Goal: Navigation & Orientation: Find specific page/section

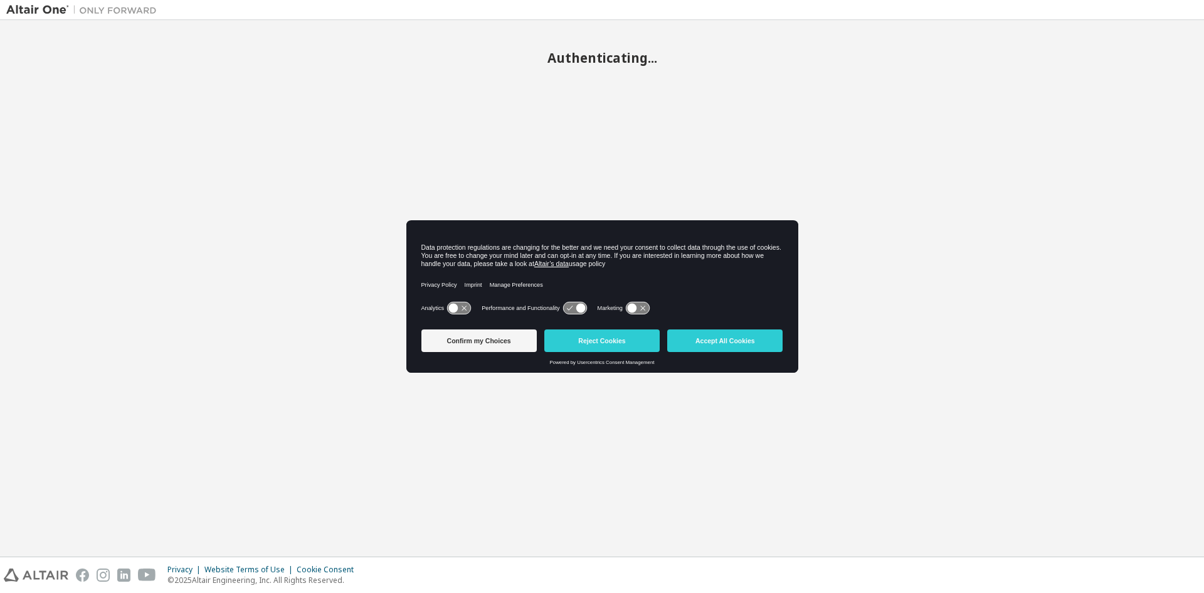
click at [723, 339] on button "Accept All Cookies" at bounding box center [724, 340] width 115 height 23
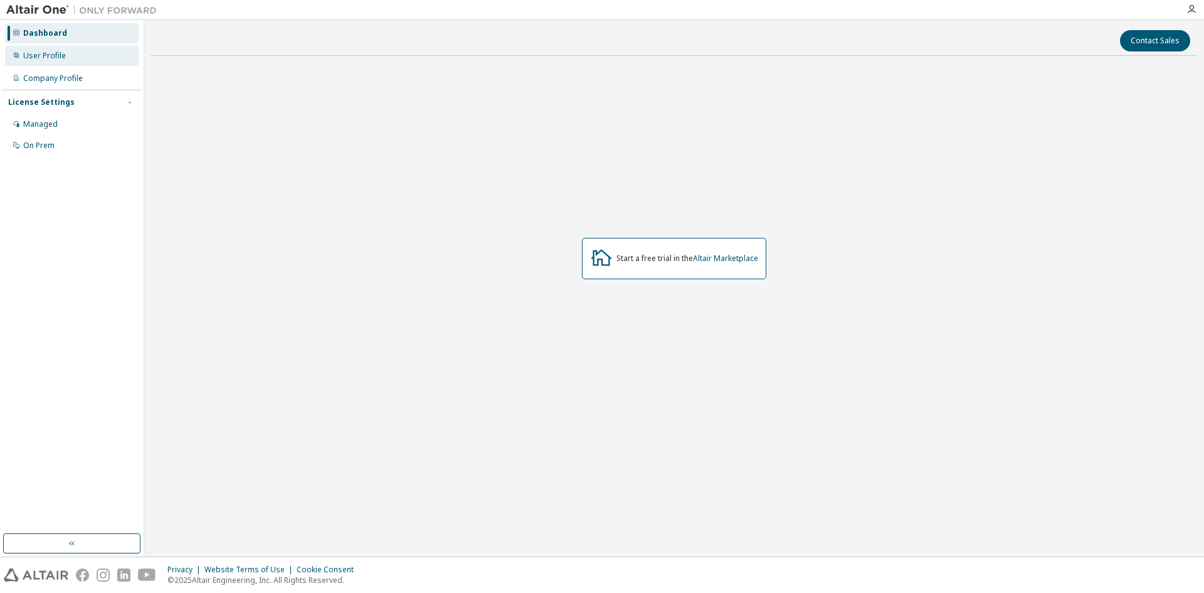
click at [72, 55] on div "User Profile" at bounding box center [72, 56] width 134 height 20
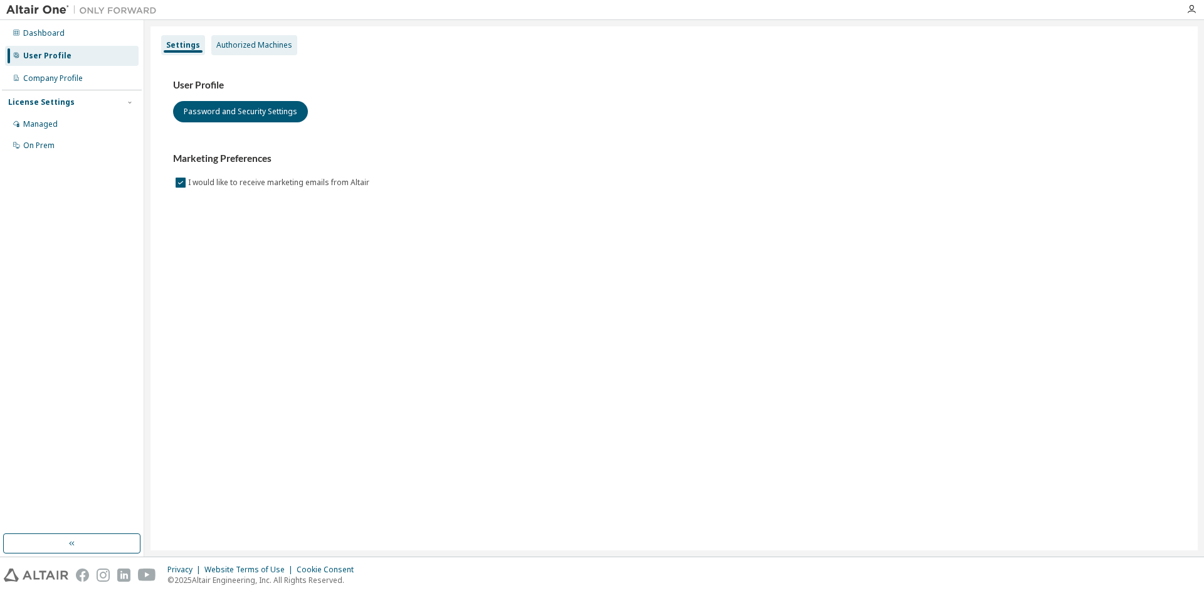
click at [244, 40] on div "Authorized Machines" at bounding box center [254, 45] width 76 height 10
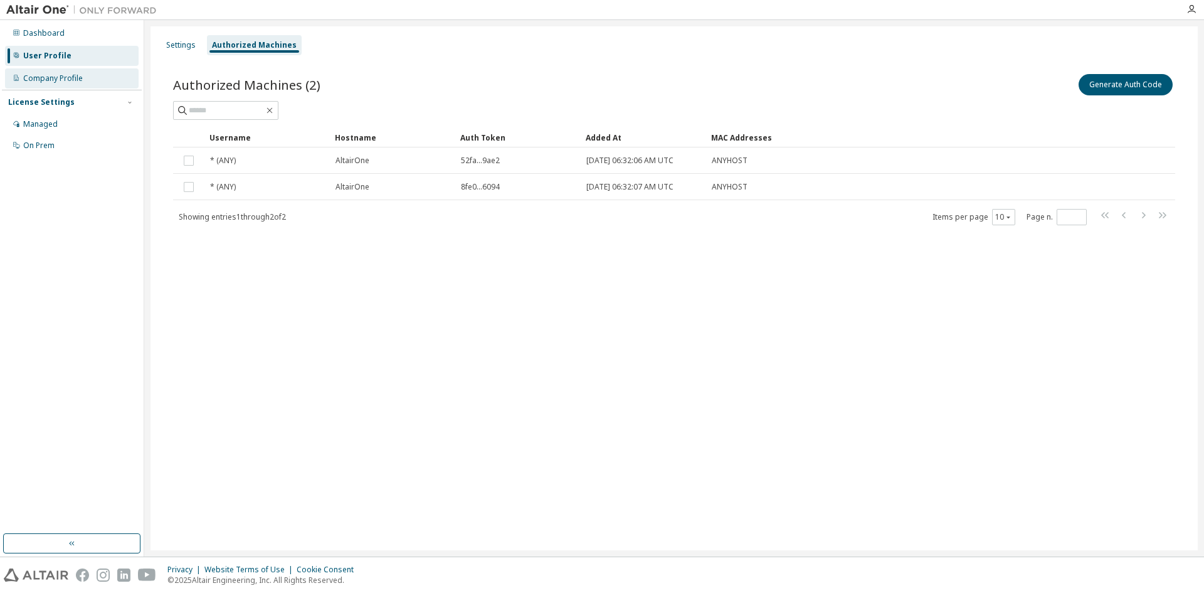
click at [69, 80] on div "Company Profile" at bounding box center [53, 78] width 60 height 10
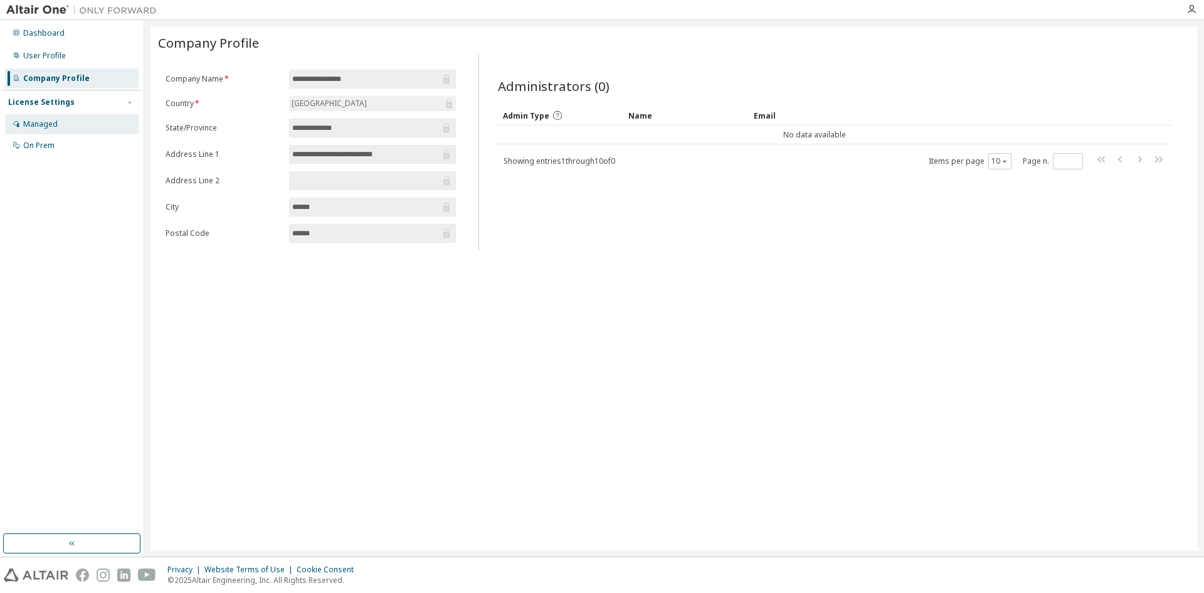
click at [86, 124] on div "Managed" at bounding box center [72, 124] width 134 height 20
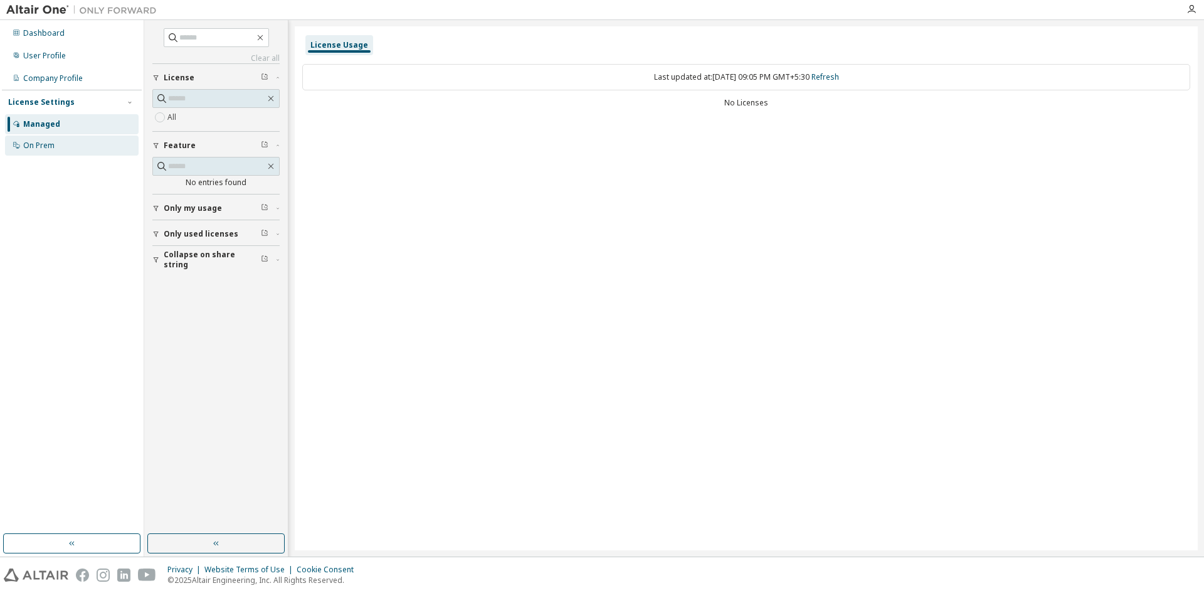
click at [33, 147] on div "On Prem" at bounding box center [38, 145] width 31 height 10
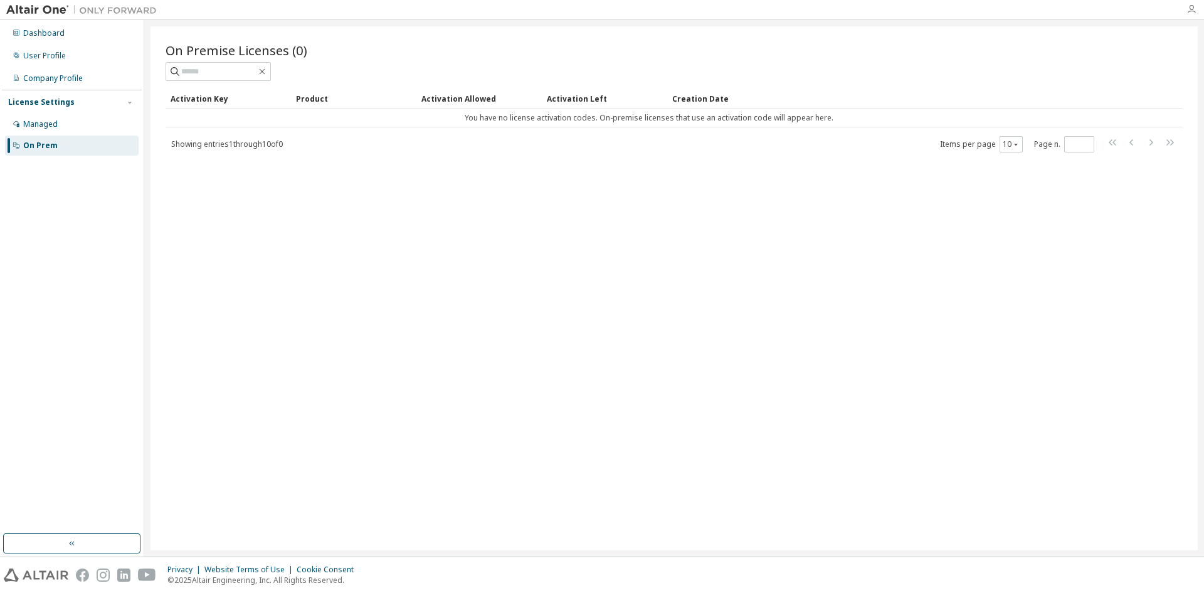
click at [1192, 11] on icon "button" at bounding box center [1192, 9] width 10 height 10
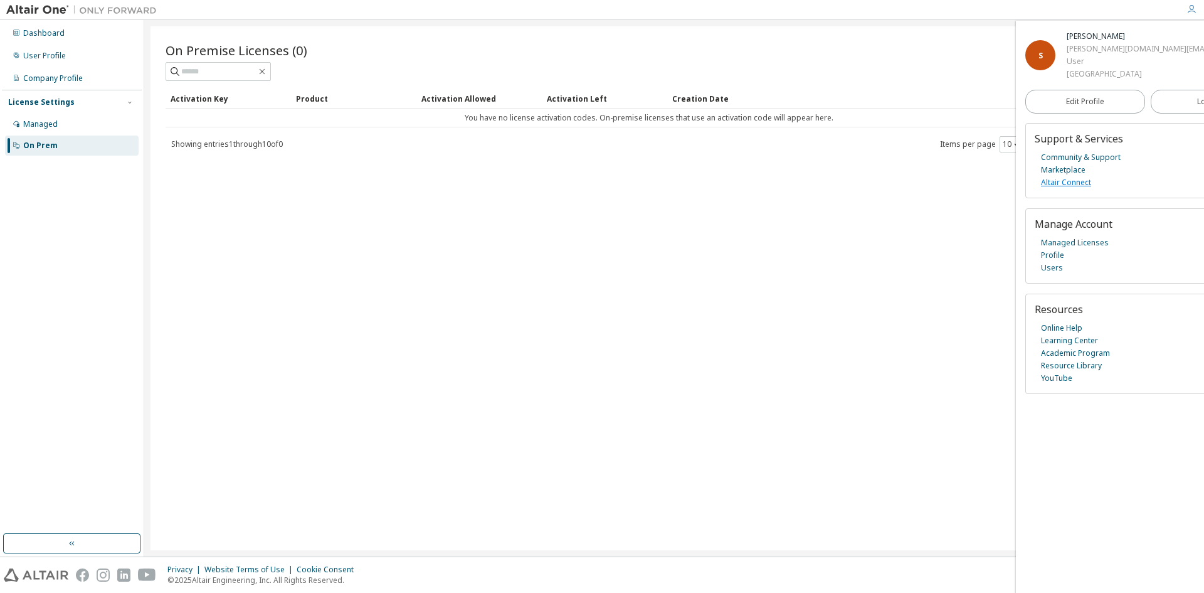
click at [1066, 189] on link "Altair Connect" at bounding box center [1066, 182] width 50 height 13
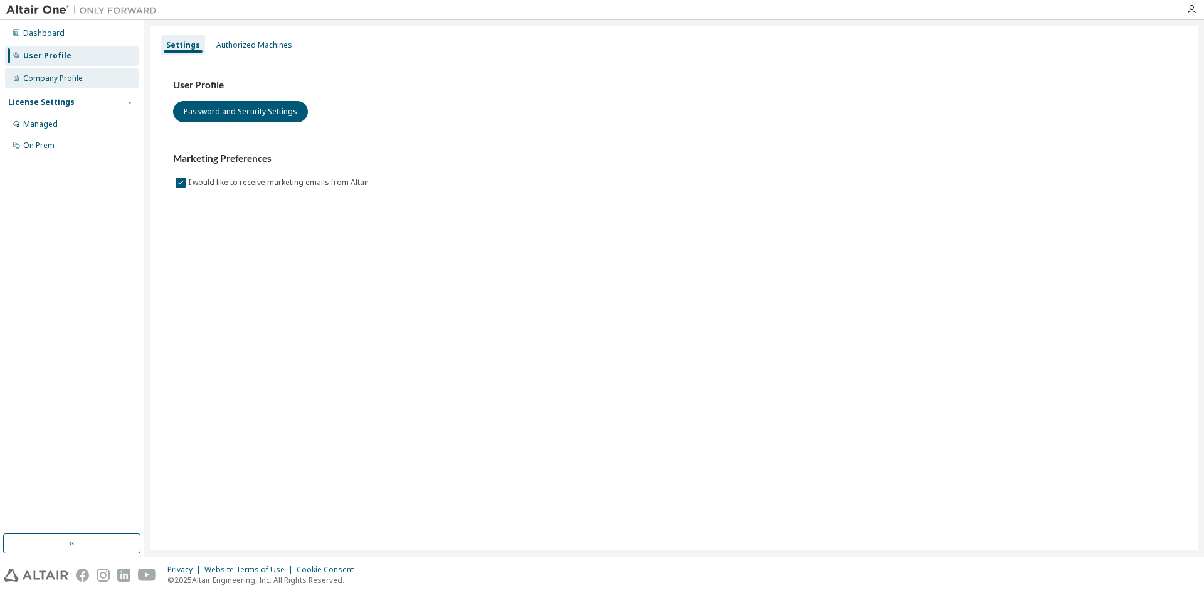
click at [51, 73] on div "Company Profile" at bounding box center [53, 78] width 60 height 10
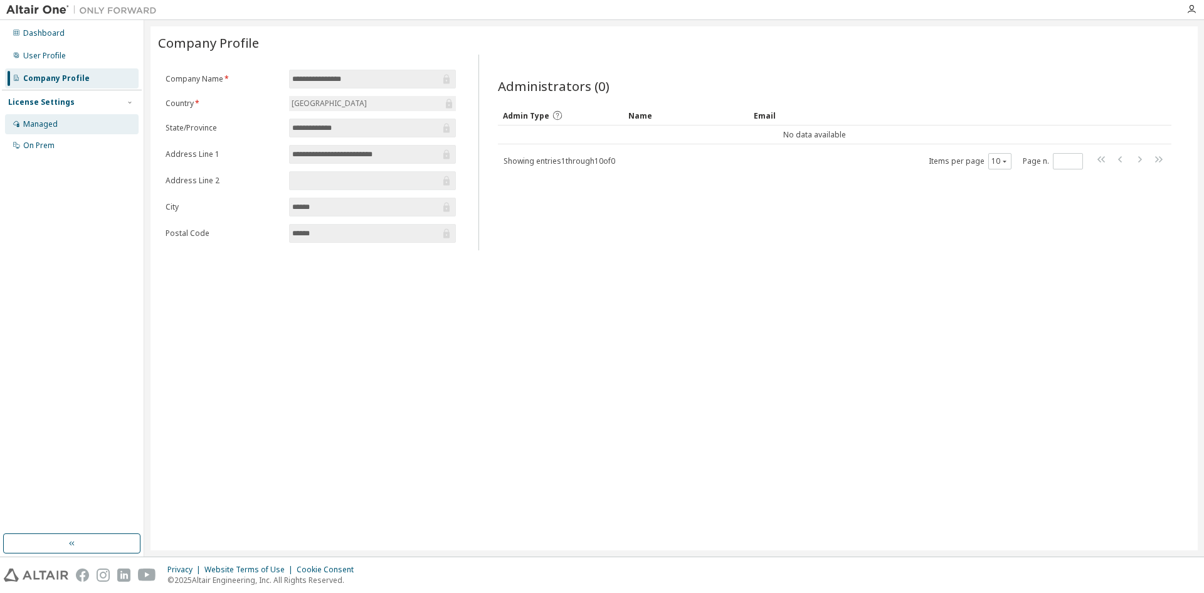
click at [54, 129] on div "Managed" at bounding box center [40, 124] width 34 height 10
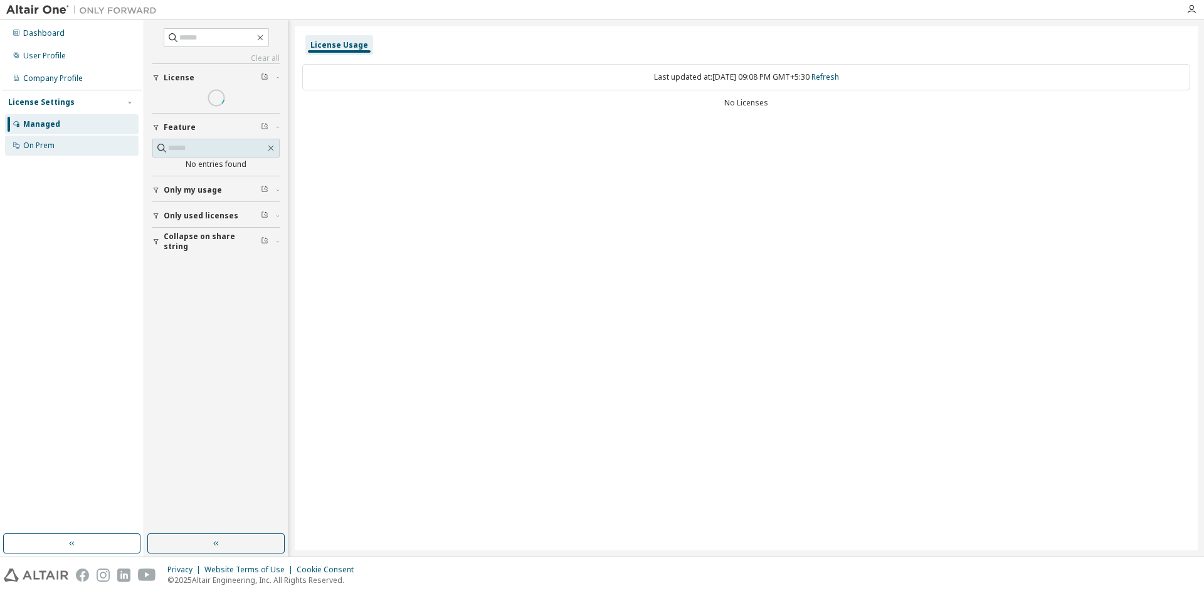
click at [81, 151] on div "On Prem" at bounding box center [72, 145] width 134 height 20
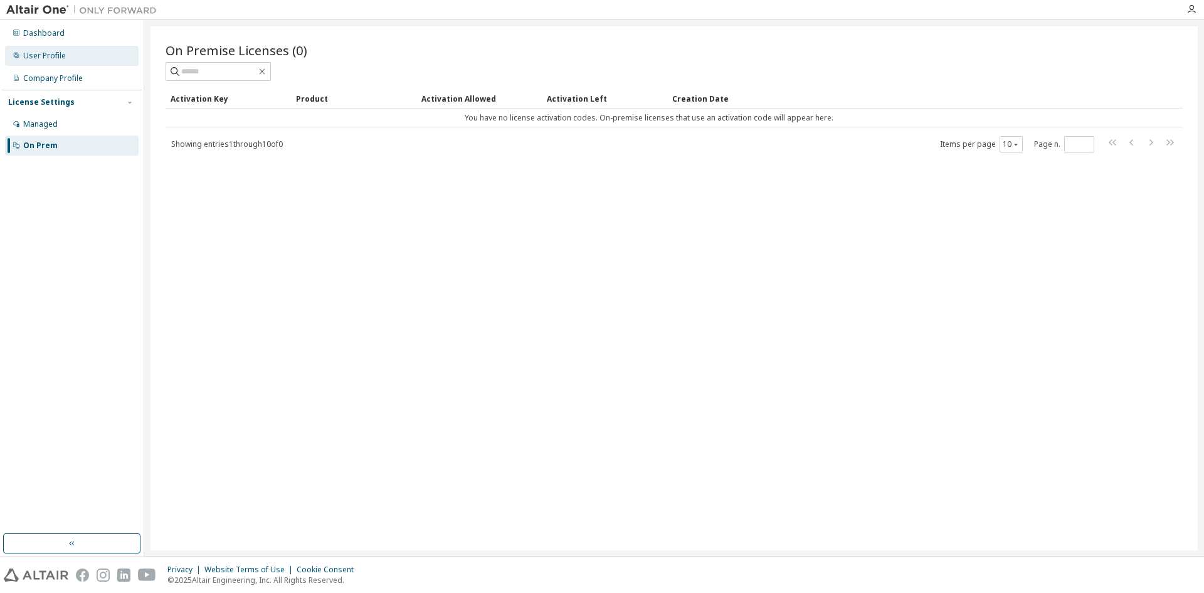
click at [60, 62] on div "User Profile" at bounding box center [72, 56] width 134 height 20
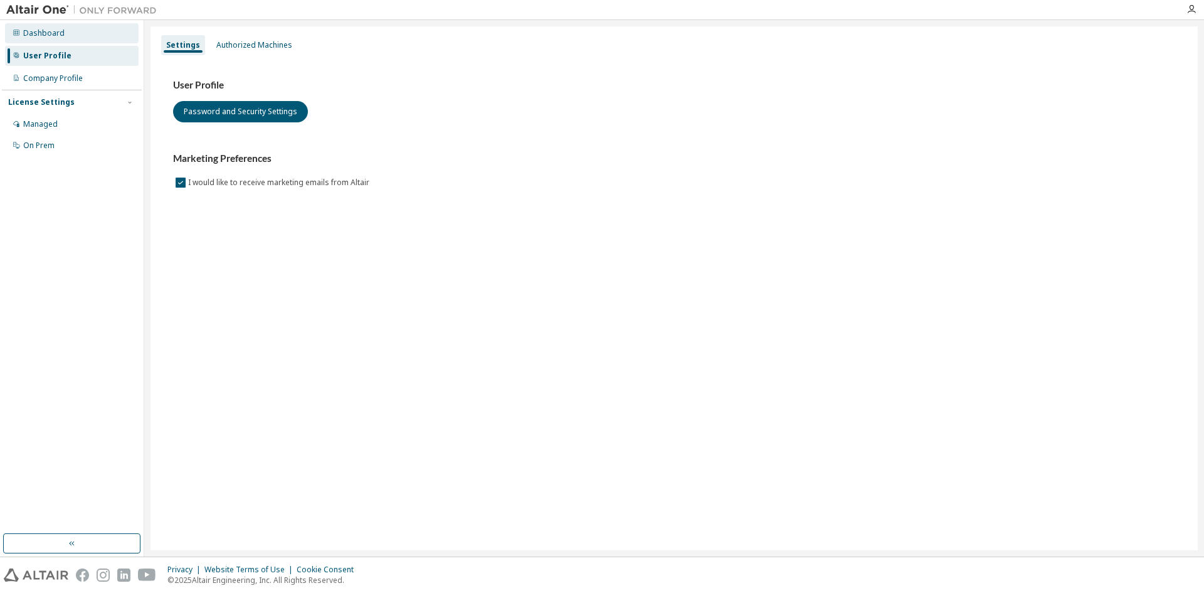
click at [53, 29] on div "Dashboard" at bounding box center [43, 33] width 41 height 10
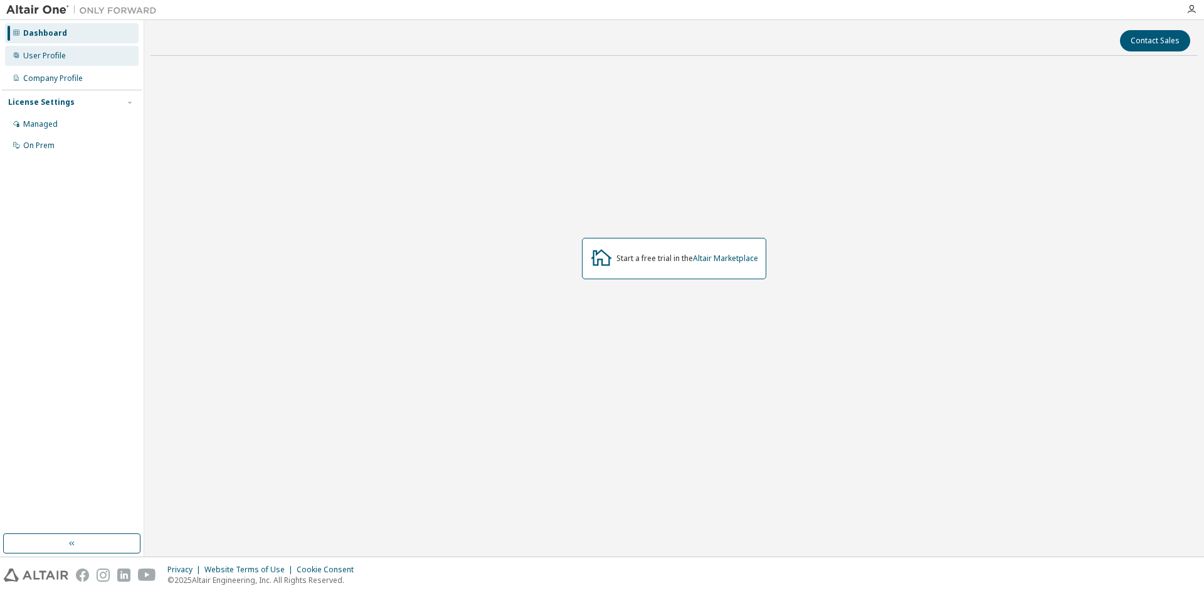
click at [82, 58] on div "User Profile" at bounding box center [72, 56] width 134 height 20
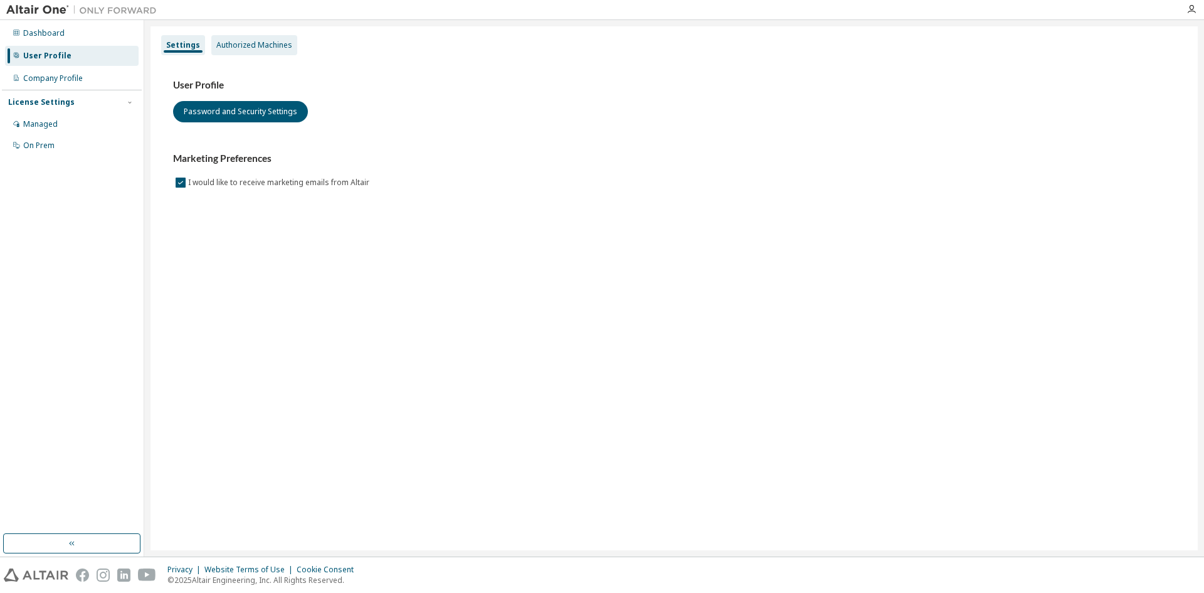
click at [228, 48] on div "Authorized Machines" at bounding box center [254, 45] width 76 height 10
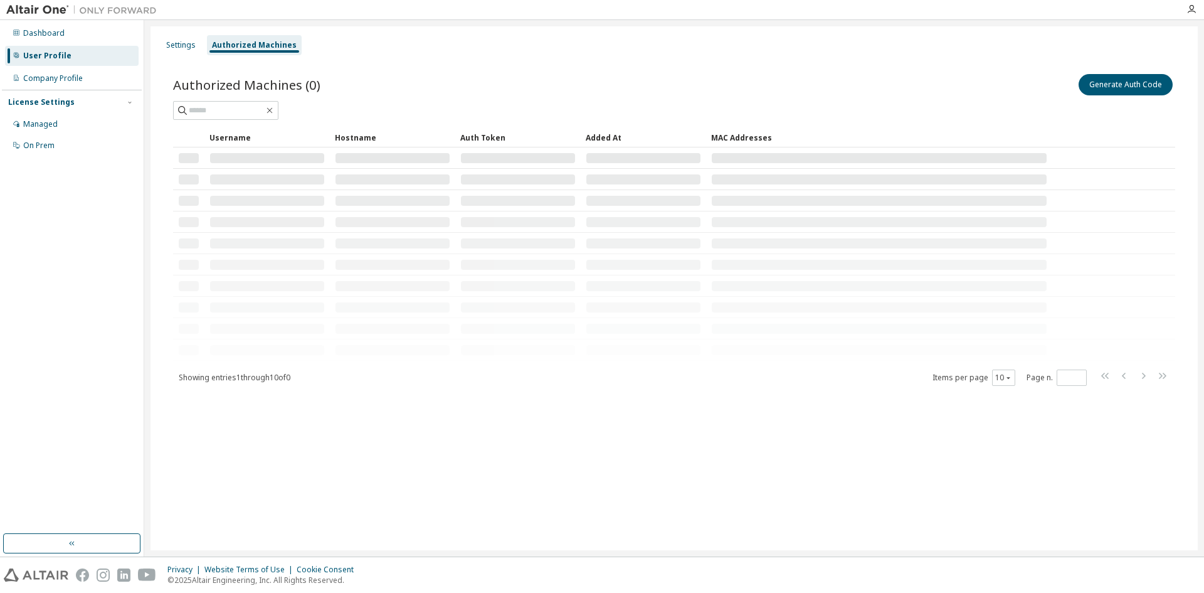
click at [73, 34] on div "Dashboard" at bounding box center [72, 33] width 134 height 20
